Goal: Navigation & Orientation: Find specific page/section

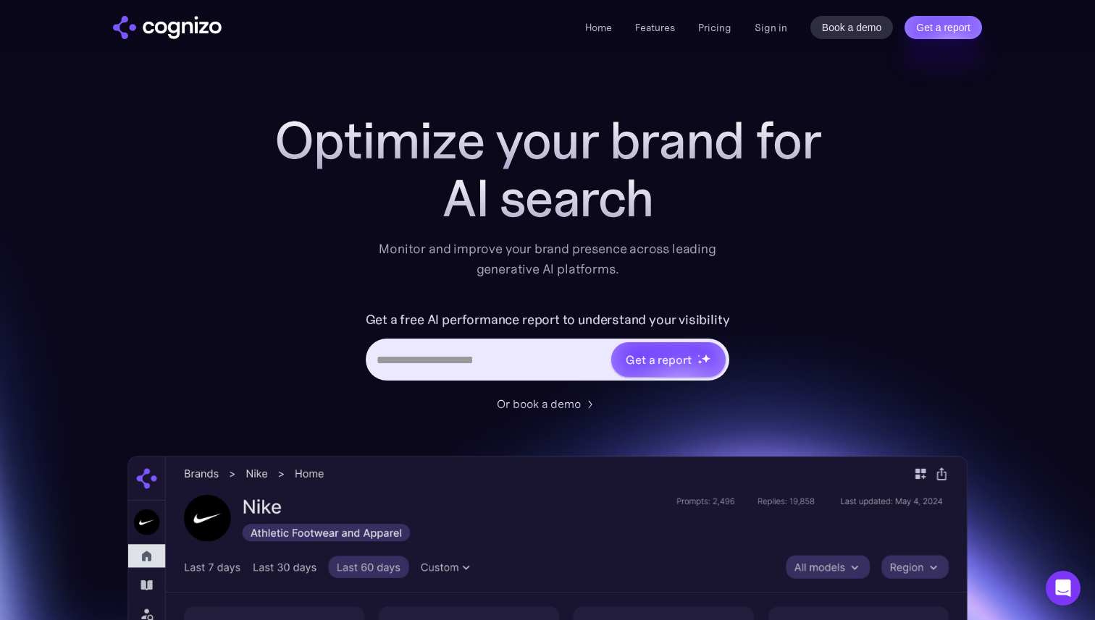
click at [720, 33] on li "Pricing" at bounding box center [714, 27] width 33 height 17
click at [727, 22] on link "Pricing" at bounding box center [714, 27] width 33 height 13
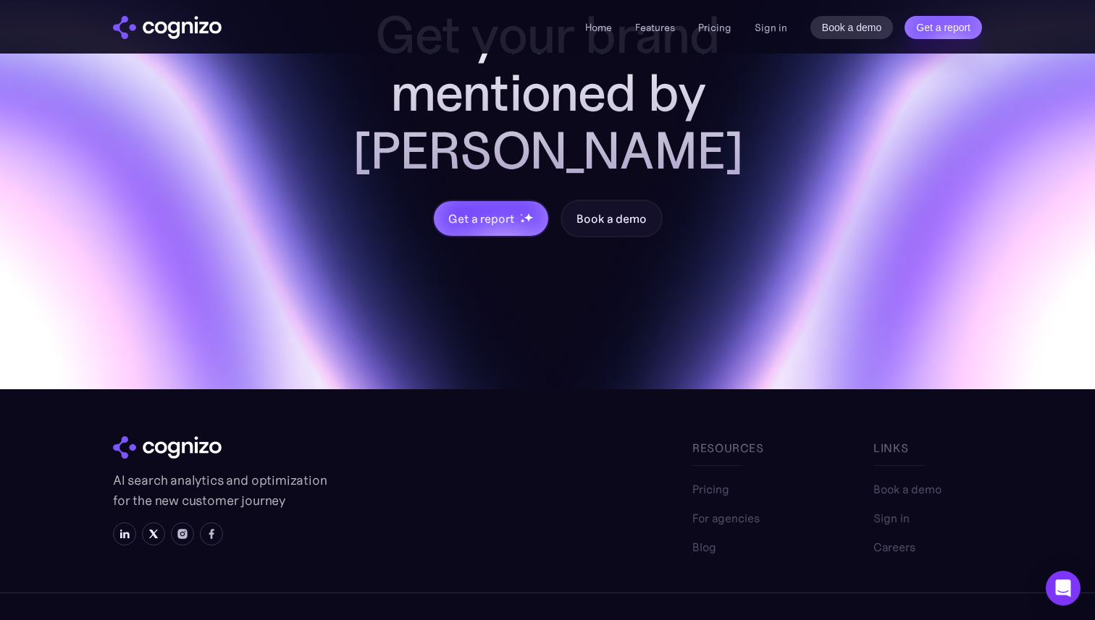
scroll to position [4392, 0]
click at [706, 503] on link "For agencies" at bounding box center [725, 511] width 67 height 17
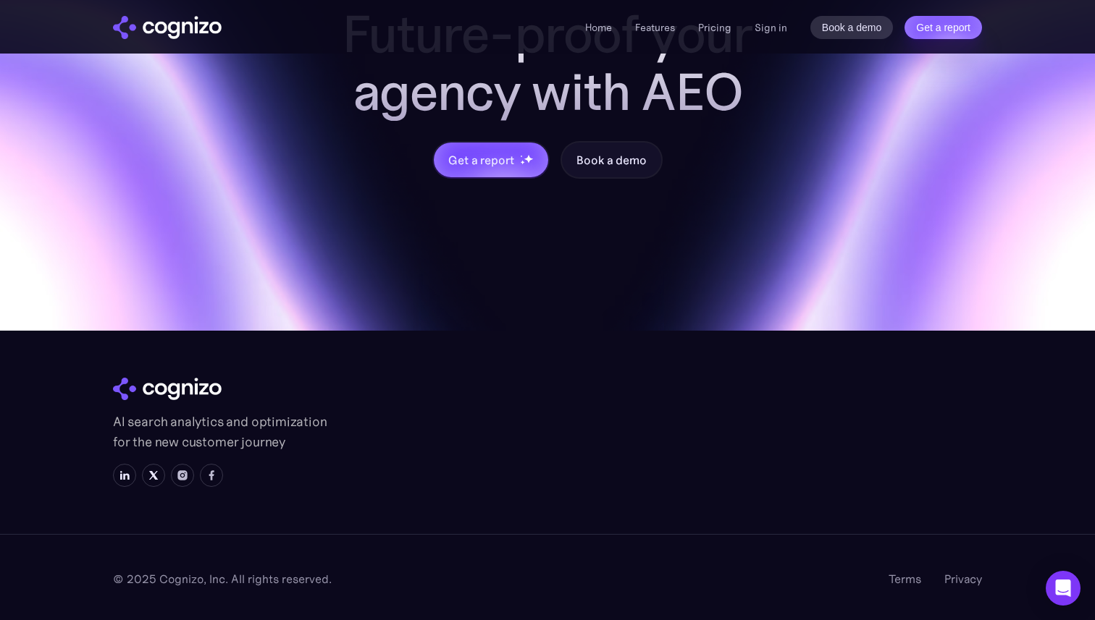
scroll to position [1659, 0]
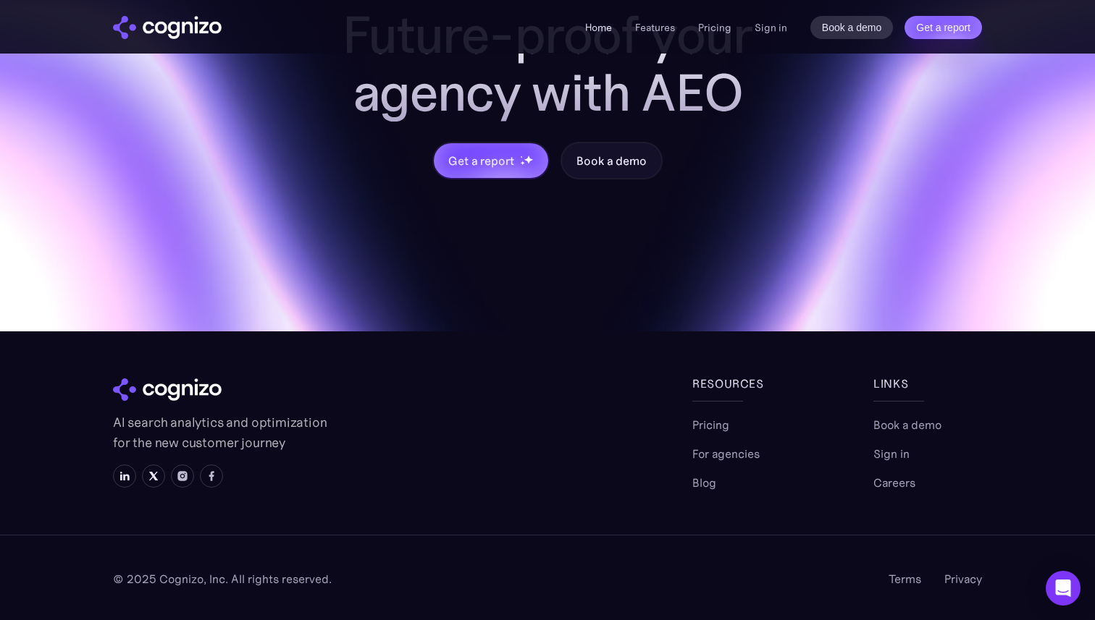
click at [605, 32] on link "Home" at bounding box center [598, 27] width 27 height 13
